Goal: Task Accomplishment & Management: Manage account settings

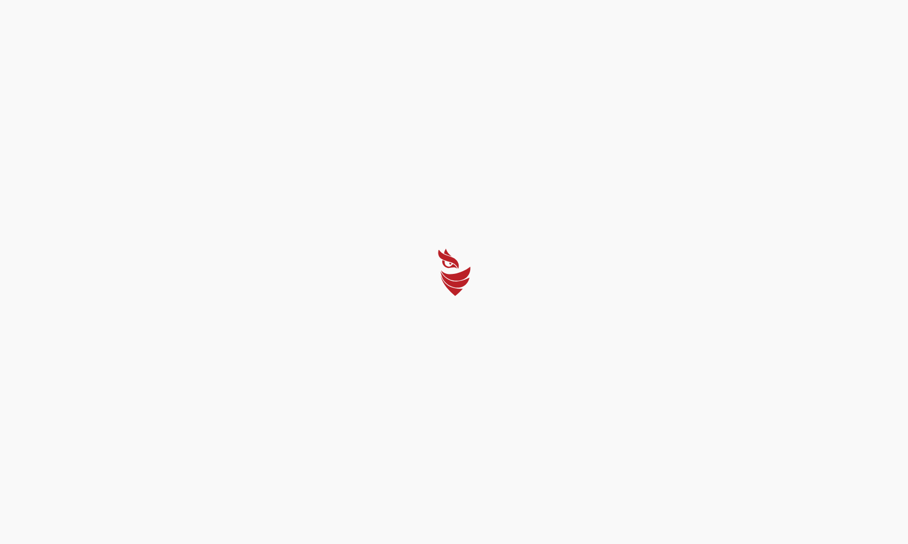
click at [460, 361] on div at bounding box center [454, 272] width 908 height 544
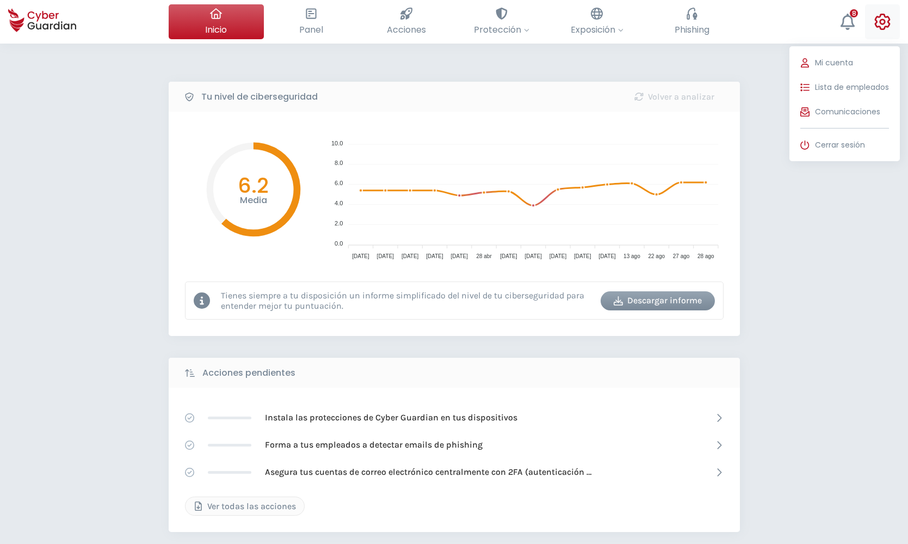
click at [880, 24] on icon at bounding box center [883, 22] width 16 height 16
click at [827, 64] on span "Mi cuenta" at bounding box center [834, 62] width 38 height 11
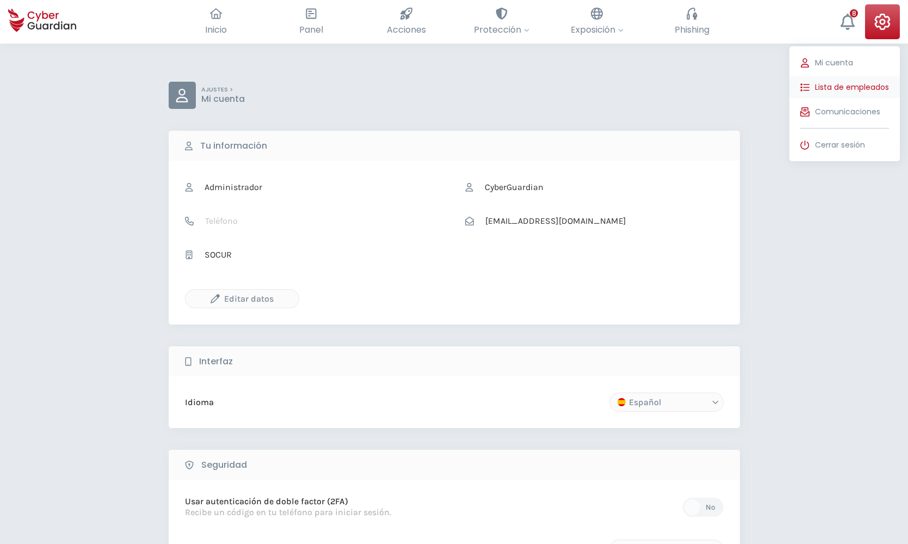
click at [821, 84] on span "Lista de empleados" at bounding box center [852, 87] width 74 height 11
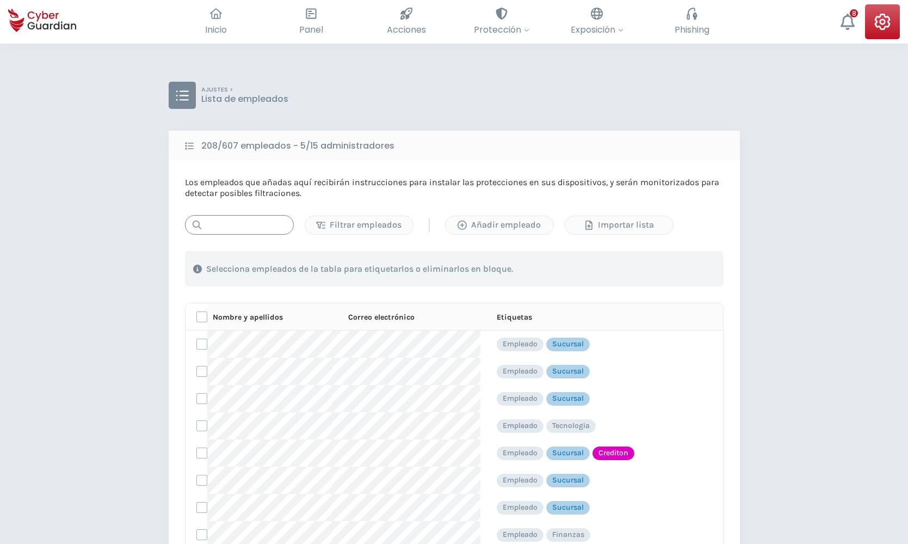
click at [268, 224] on input "text" at bounding box center [239, 225] width 109 height 20
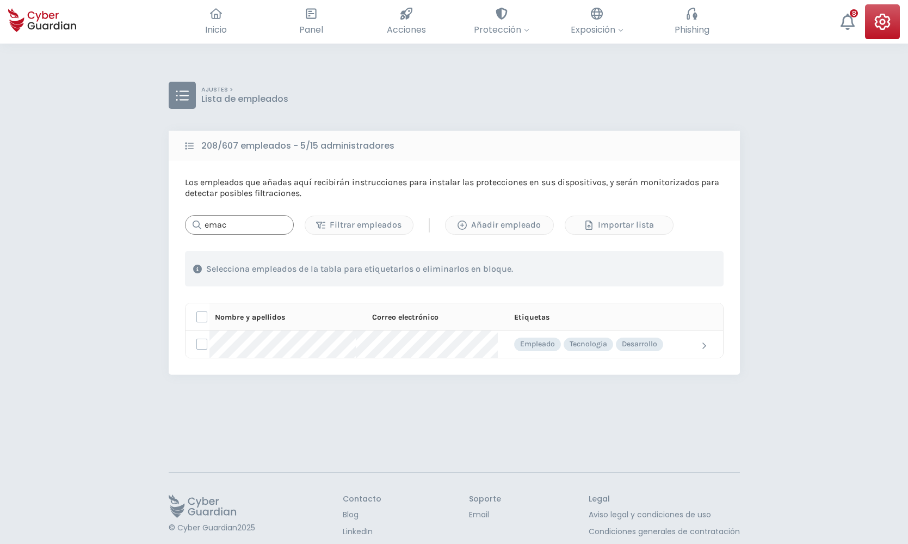
type input "emac"
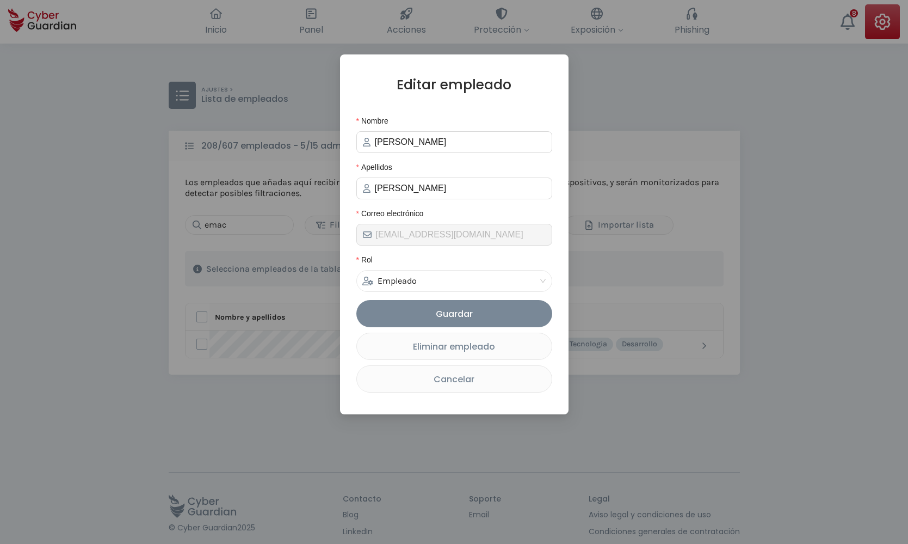
click at [671, 95] on div "Editar empleado Nombre [PERSON_NAME] [PERSON_NAME] Correo electrónico [EMAIL_AD…" at bounding box center [454, 272] width 908 height 544
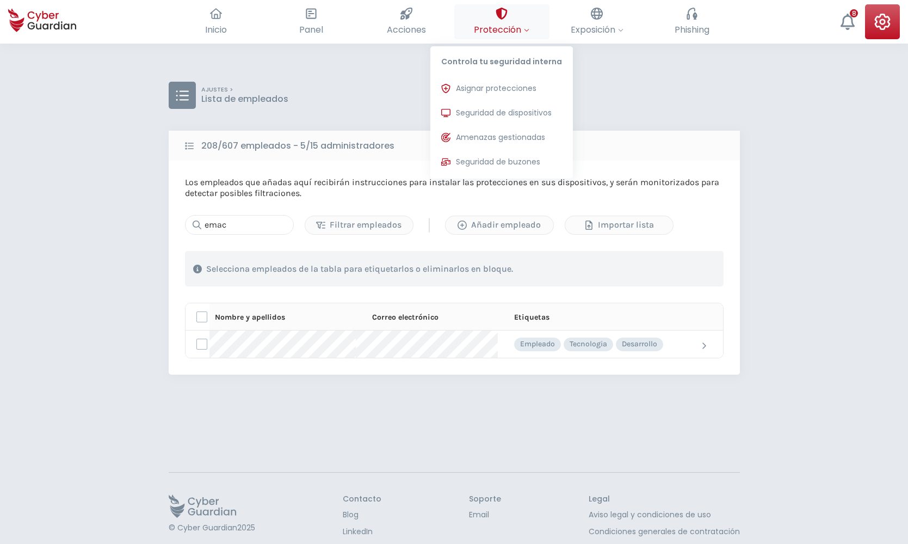
click at [520, 24] on span "Protección" at bounding box center [502, 30] width 56 height 14
click at [508, 93] on span "Asignar protecciones" at bounding box center [496, 88] width 81 height 11
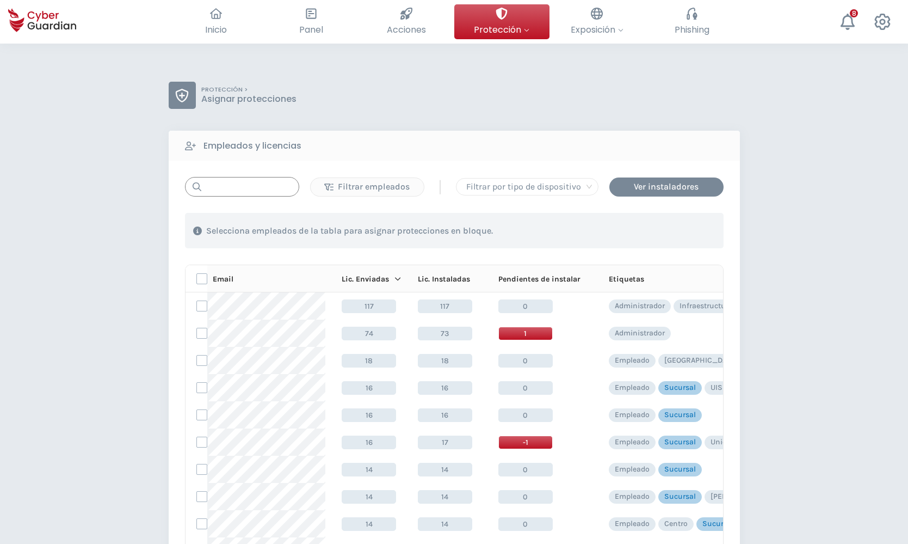
click at [244, 192] on input "text" at bounding box center [242, 187] width 114 height 20
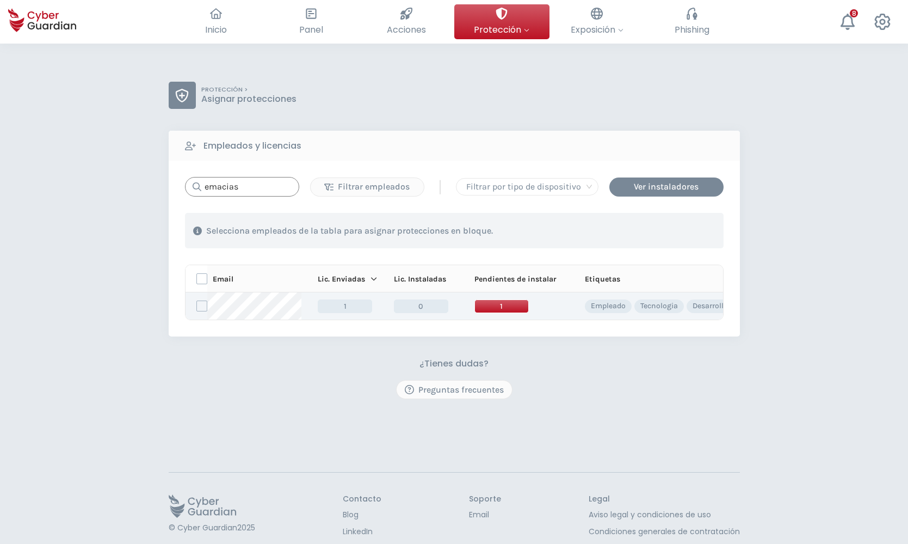
type input "emacias"
click at [496, 301] on span "1" at bounding box center [502, 306] width 54 height 14
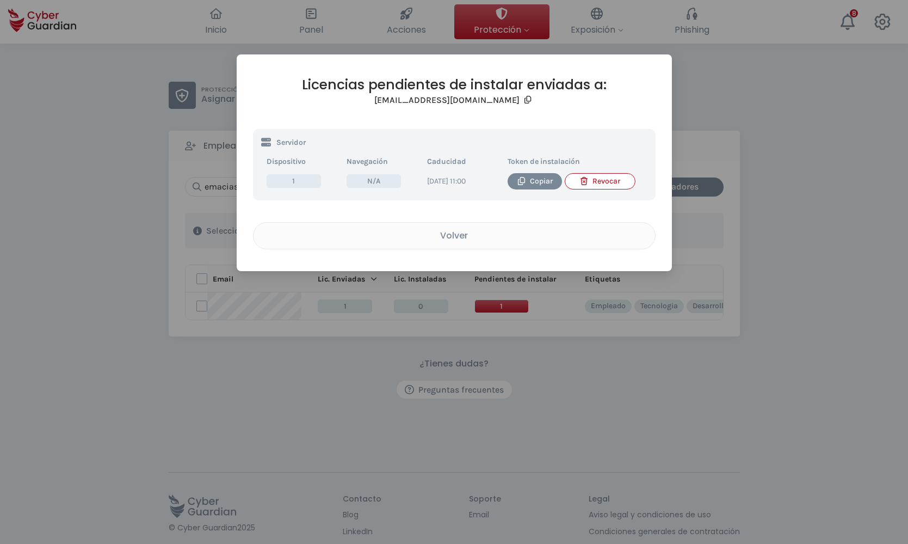
drag, startPoint x: 595, startPoint y: 181, endPoint x: 591, endPoint y: 209, distance: 28.6
click at [591, 209] on div "Licencias pendientes de instalar enviadas a: [EMAIL_ADDRESS][DOMAIN_NAME] Servi…" at bounding box center [454, 162] width 403 height 173
drag, startPoint x: 599, startPoint y: 182, endPoint x: 602, endPoint y: 216, distance: 33.3
click at [602, 216] on div "Licencias pendientes de instalar enviadas a: [EMAIL_ADDRESS][DOMAIN_NAME] Servi…" at bounding box center [454, 162] width 403 height 173
click at [464, 241] on div "Volver" at bounding box center [454, 236] width 385 height 14
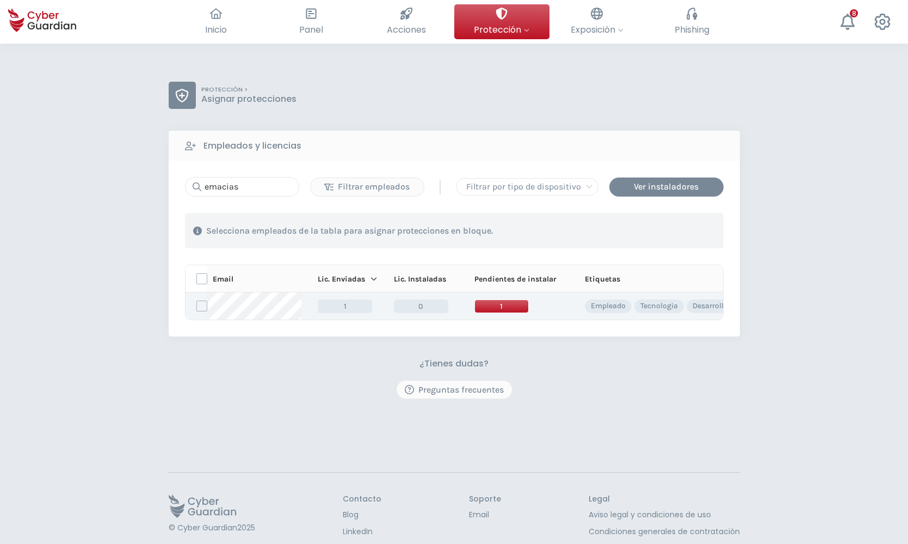
click at [199, 305] on label at bounding box center [201, 305] width 11 height 11
click at [197, 305] on input "checkbox" at bounding box center [197, 306] width 0 height 10
click at [643, 230] on div "Asignar protecciones" at bounding box center [657, 230] width 99 height 13
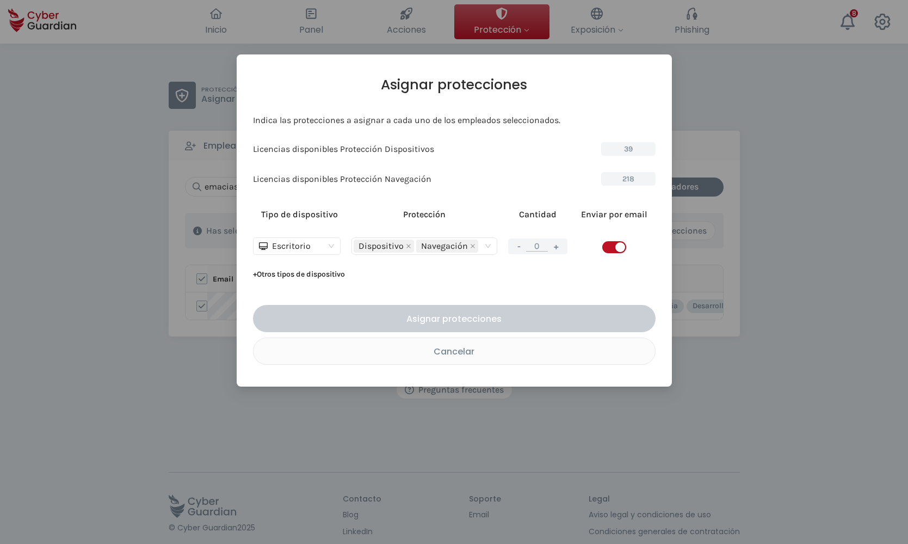
click at [556, 247] on button "+" at bounding box center [556, 246] width 13 height 14
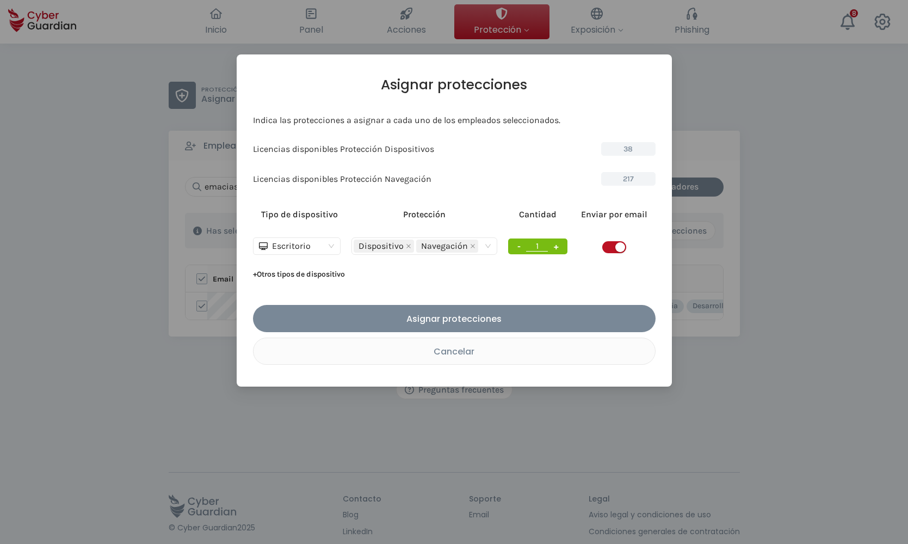
type input "1"
click at [606, 248] on span "button" at bounding box center [614, 247] width 24 height 12
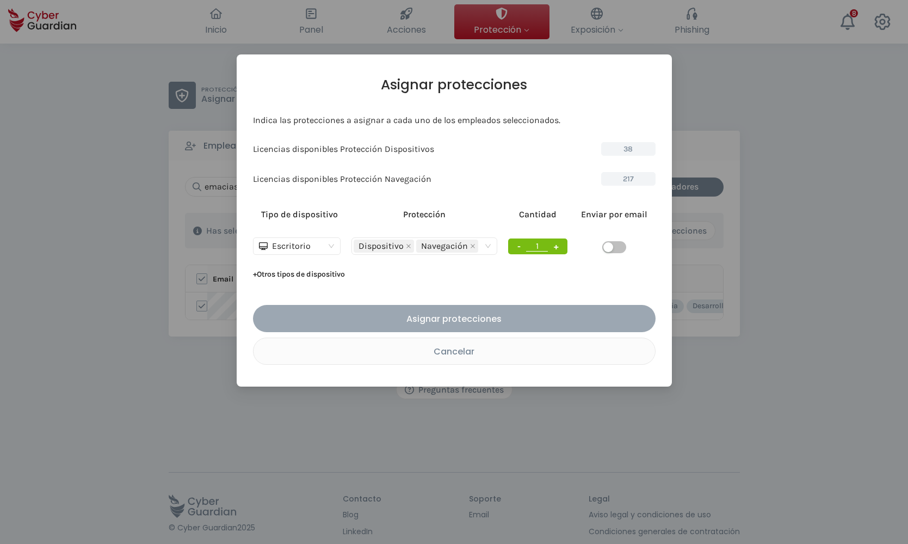
click at [456, 316] on div "Asignar protecciones" at bounding box center [454, 319] width 386 height 14
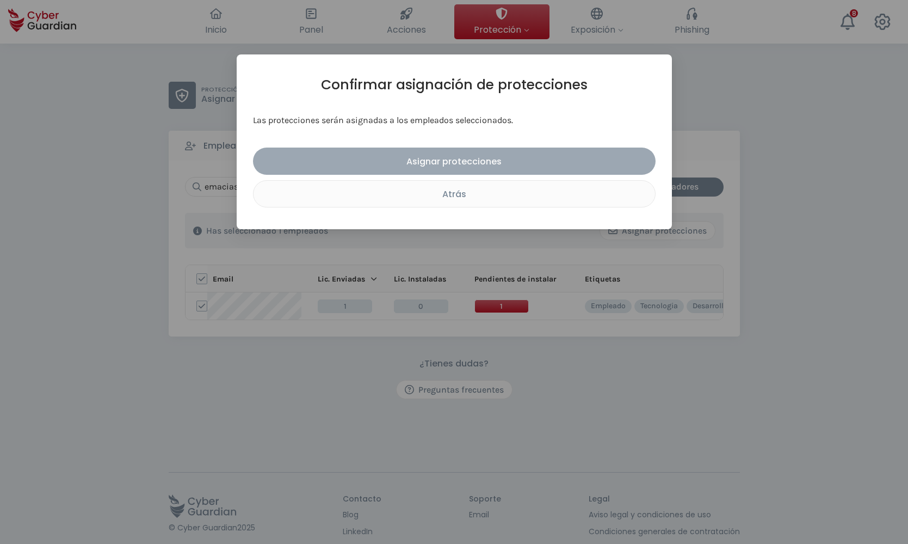
click at [467, 162] on div "Asignar protecciones" at bounding box center [454, 162] width 386 height 14
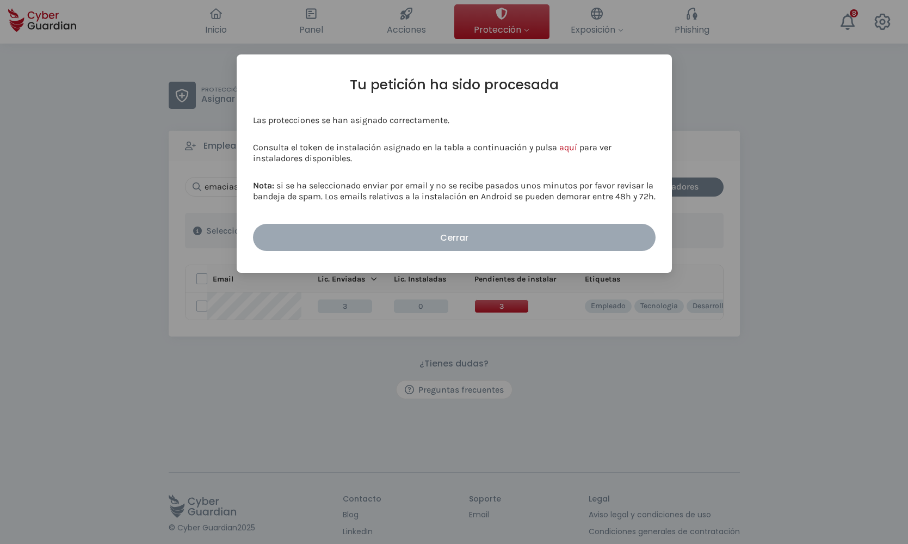
click at [445, 234] on div "Cerrar" at bounding box center [454, 238] width 386 height 14
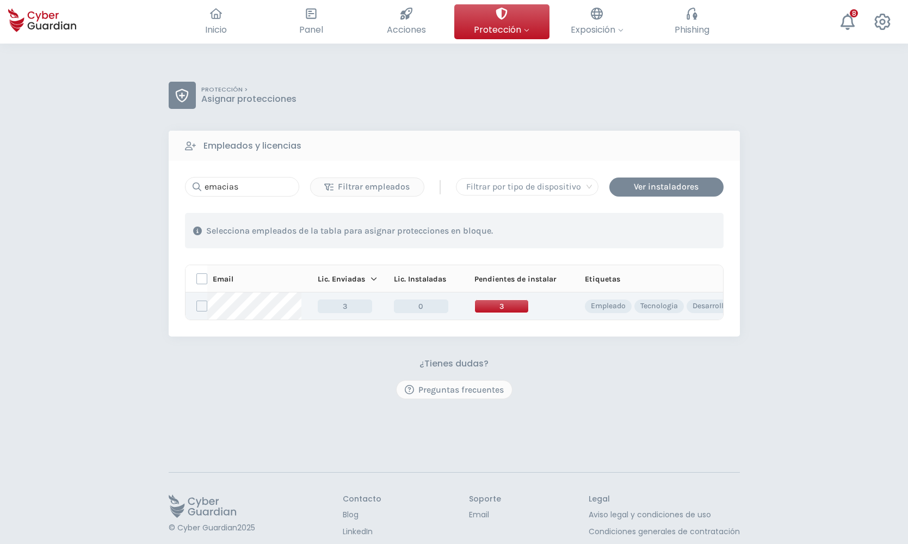
click at [503, 308] on span "3" at bounding box center [502, 306] width 54 height 14
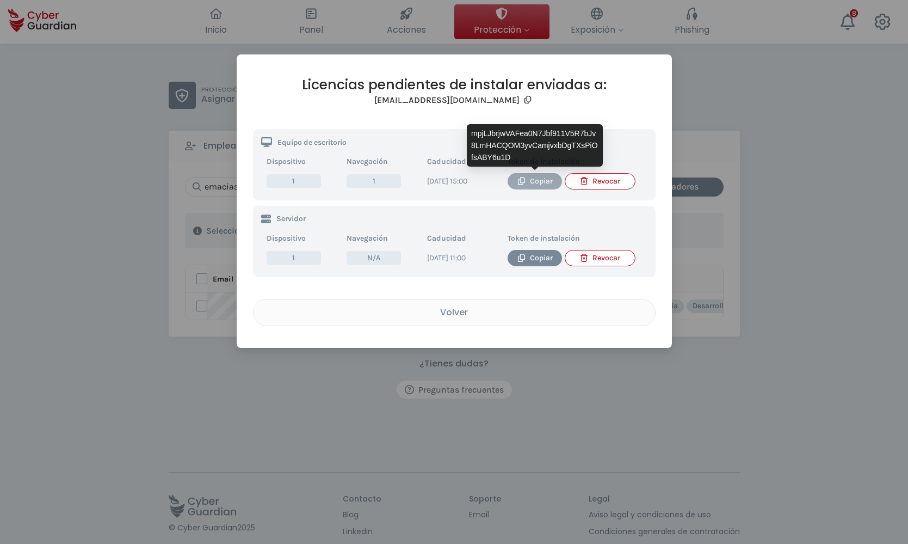
click at [536, 179] on div "Copiar" at bounding box center [535, 181] width 38 height 12
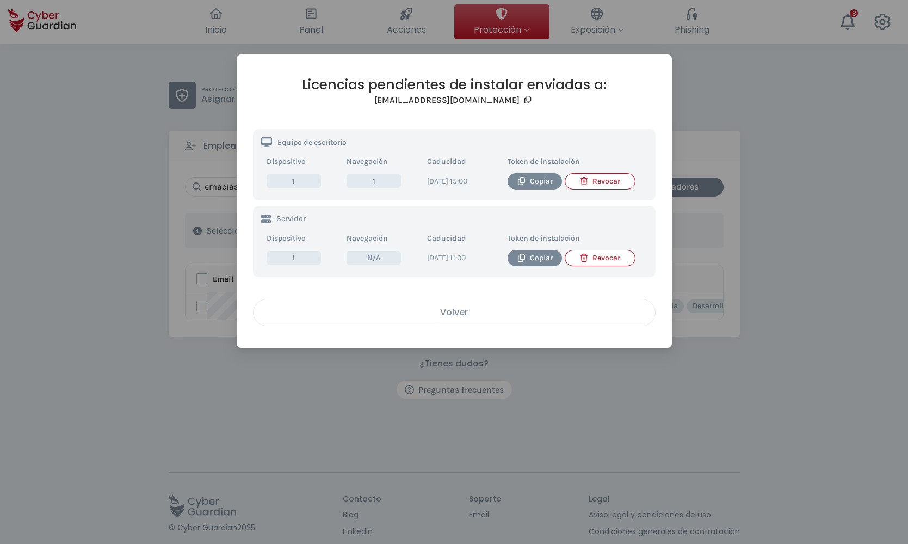
click at [463, 319] on div "Volver" at bounding box center [454, 312] width 385 height 14
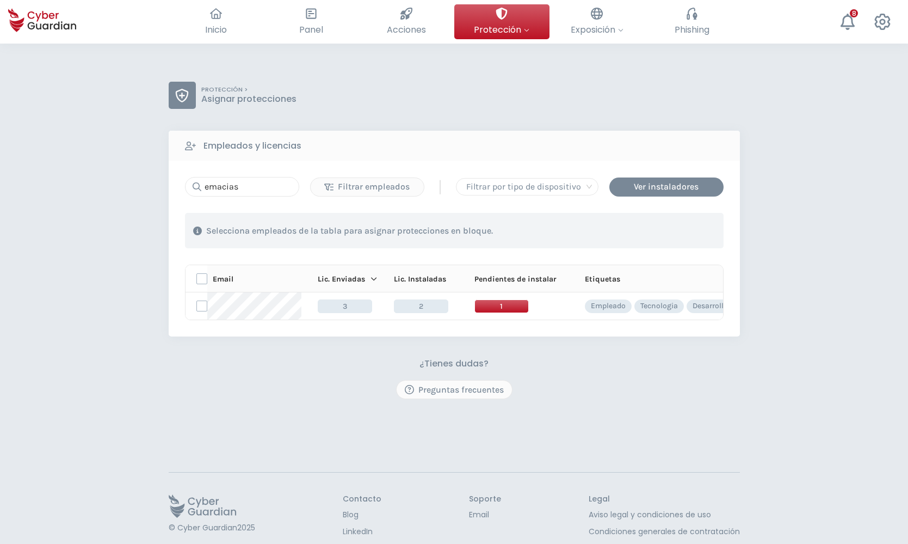
click at [109, 273] on div "PROTECCIÓN > Asignar protecciones Empleados y licencias emacias Filtrar emplead…" at bounding box center [454, 316] width 908 height 544
click at [244, 375] on div "¿Tienes dudas? Preguntas frecuentes" at bounding box center [454, 378] width 571 height 41
